Goal: Information Seeking & Learning: Learn about a topic

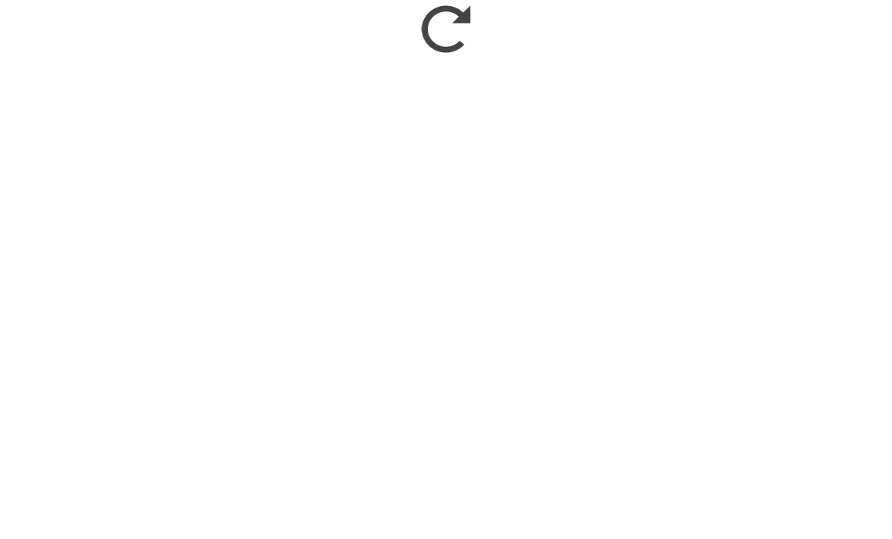
scroll to position [1581, 0]
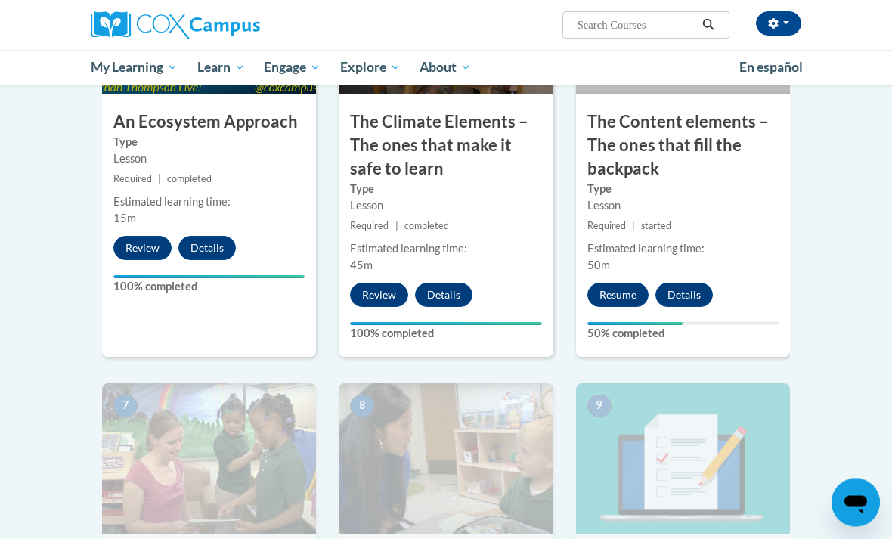
scroll to position [971, 0]
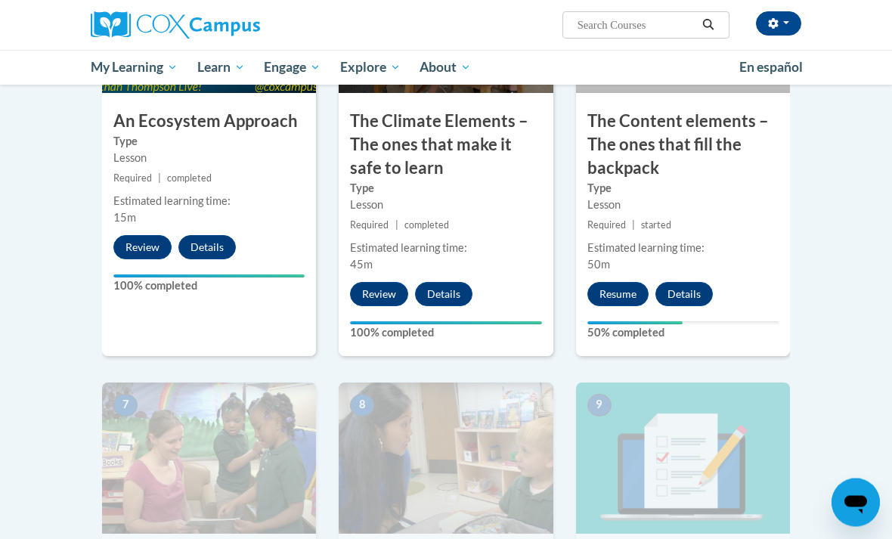
click at [611, 283] on button "Resume" at bounding box center [617, 295] width 61 height 24
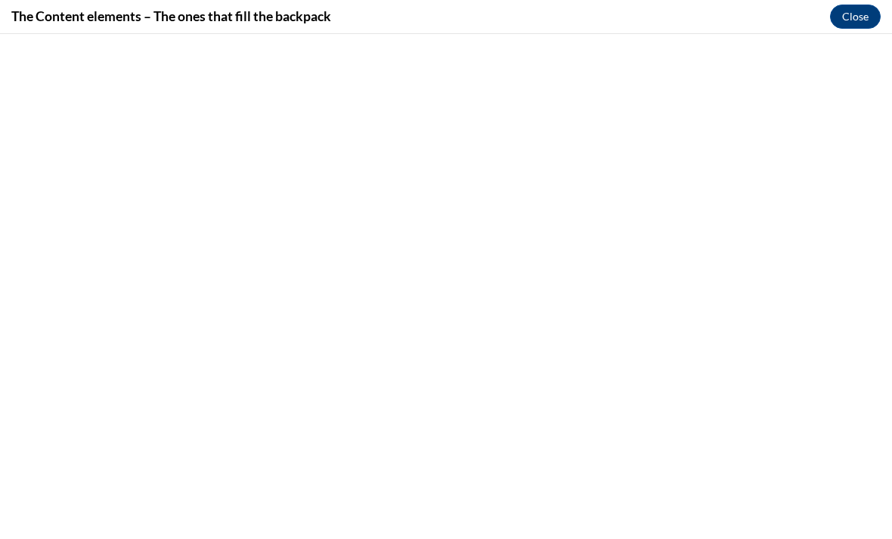
scroll to position [279, 0]
click at [847, 14] on button "Close" at bounding box center [855, 17] width 51 height 24
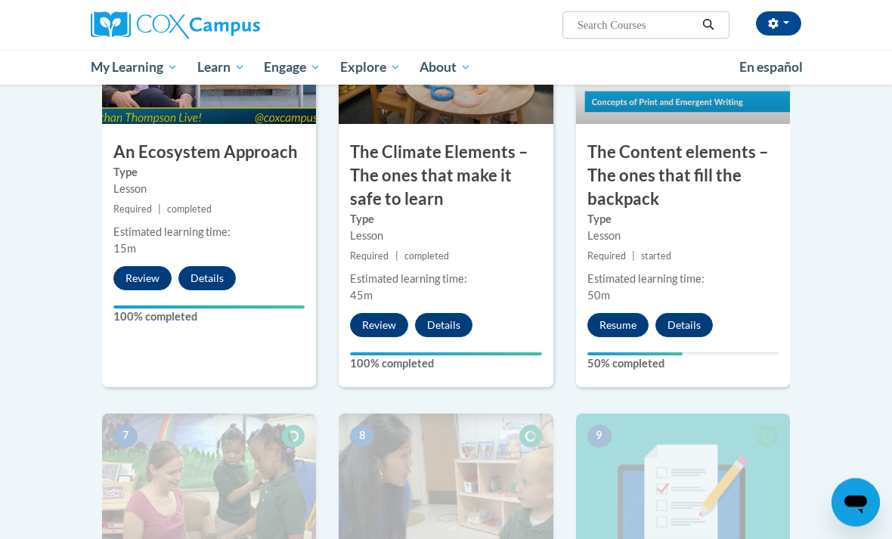
click at [612, 318] on button "Resume" at bounding box center [617, 326] width 61 height 24
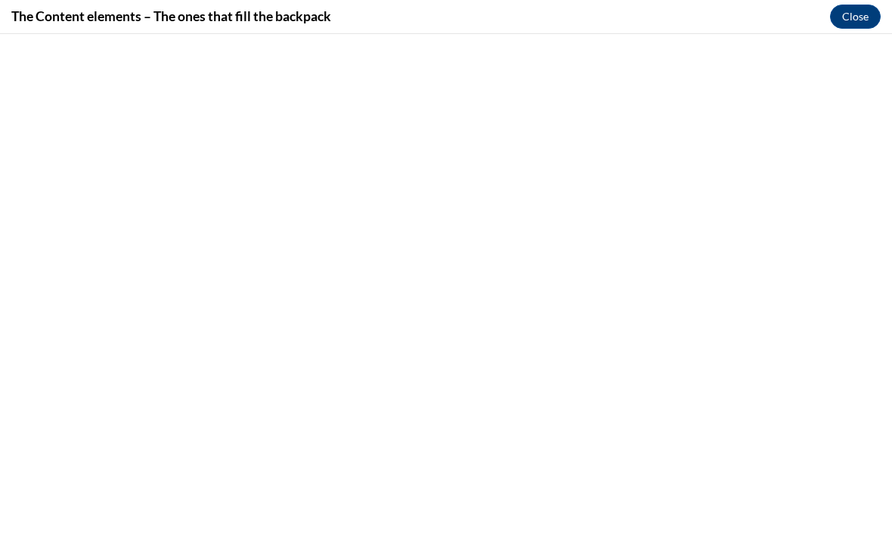
click at [837, 10] on button "Close" at bounding box center [855, 17] width 51 height 24
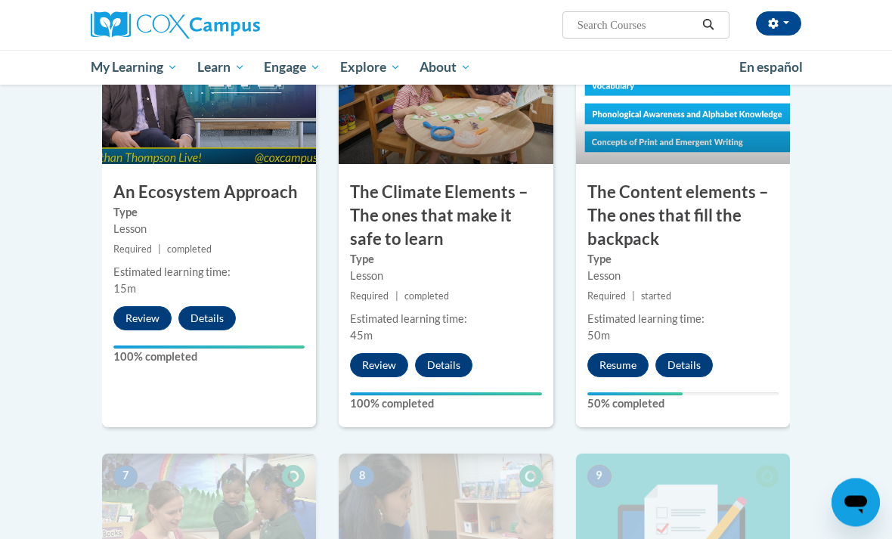
scroll to position [900, 0]
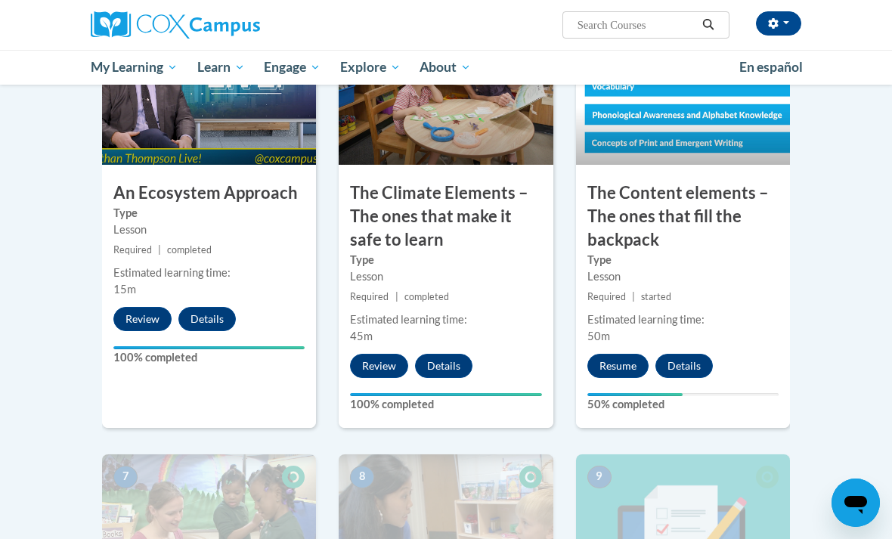
click at [612, 363] on button "Resume" at bounding box center [617, 366] width 61 height 24
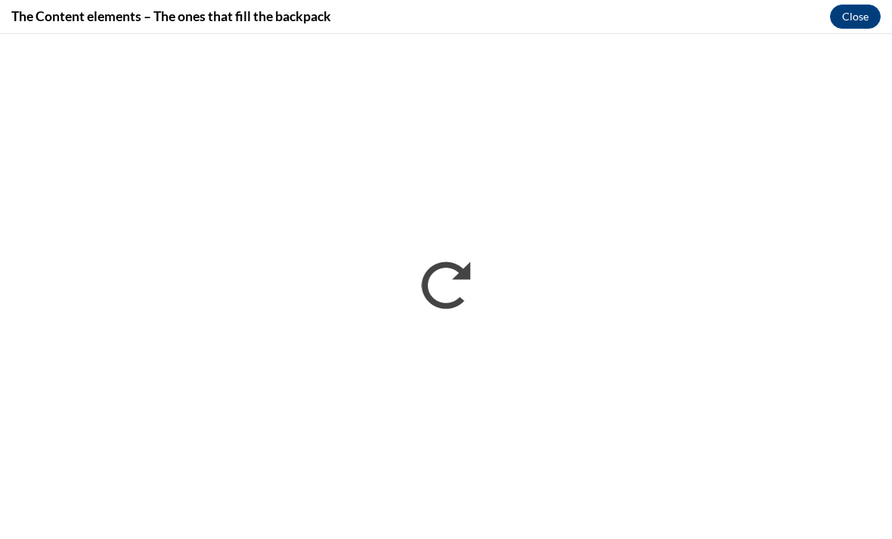
scroll to position [0, 0]
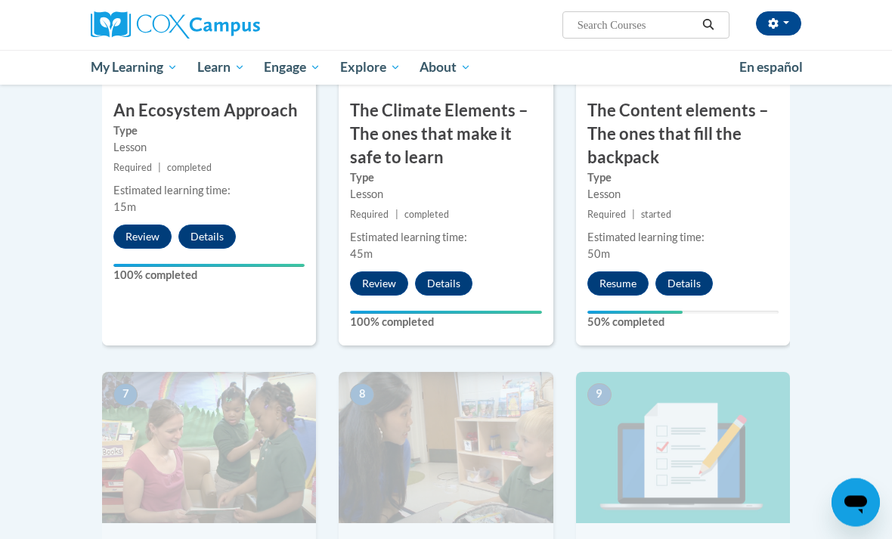
scroll to position [986, 0]
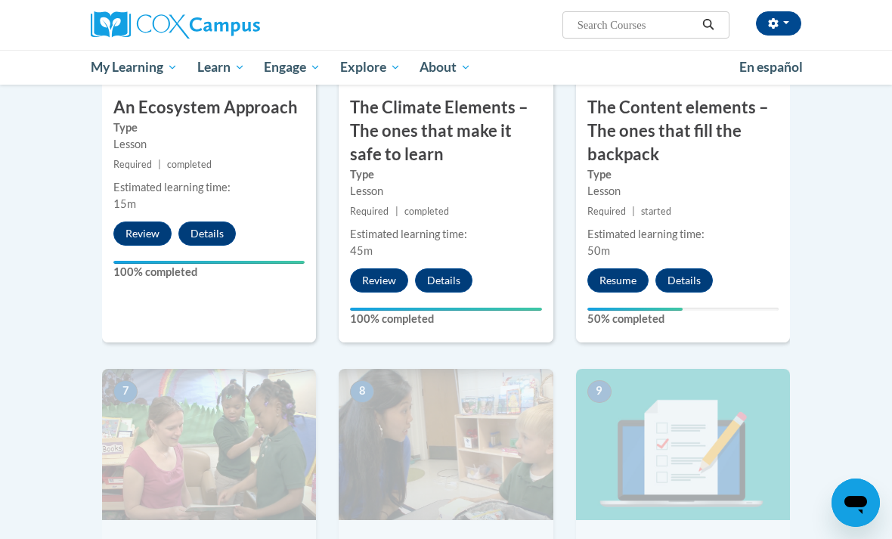
click at [606, 276] on button "Resume" at bounding box center [617, 280] width 61 height 24
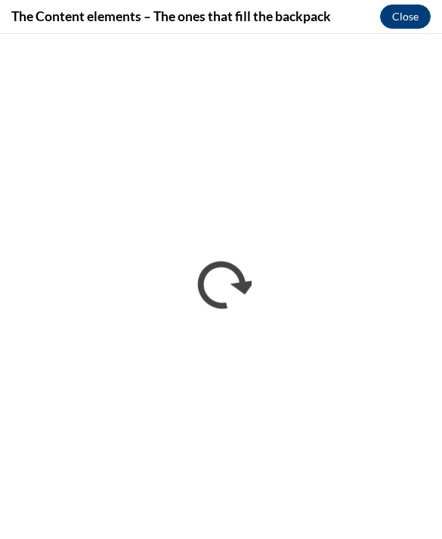
scroll to position [1042, 0]
